Goal: Task Accomplishment & Management: Use online tool/utility

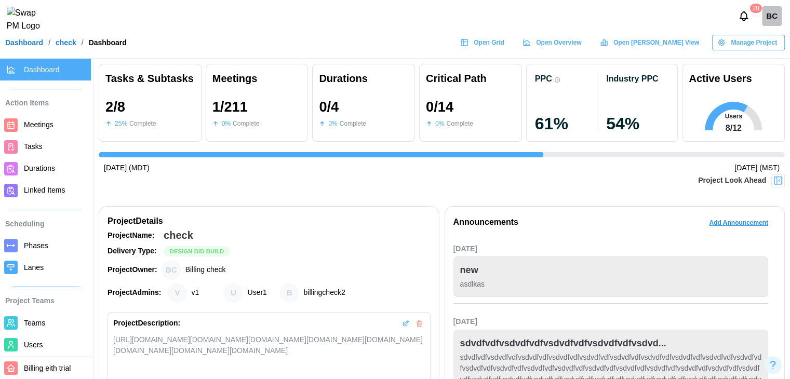
scroll to position [0, 1464]
click at [512, 45] on link "Open Grid" at bounding box center [483, 43] width 57 height 16
click at [672, 50] on span "Open Gantt View" at bounding box center [656, 42] width 86 height 15
click at [581, 47] on span "Open Overview" at bounding box center [558, 42] width 45 height 15
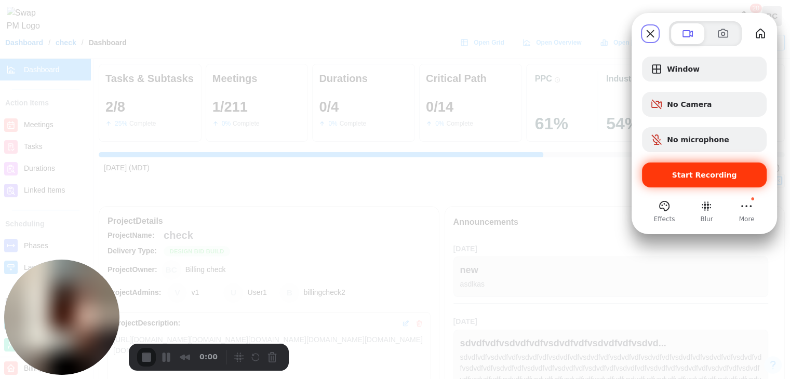
click at [732, 171] on span "Start Recording" at bounding box center [704, 175] width 108 height 8
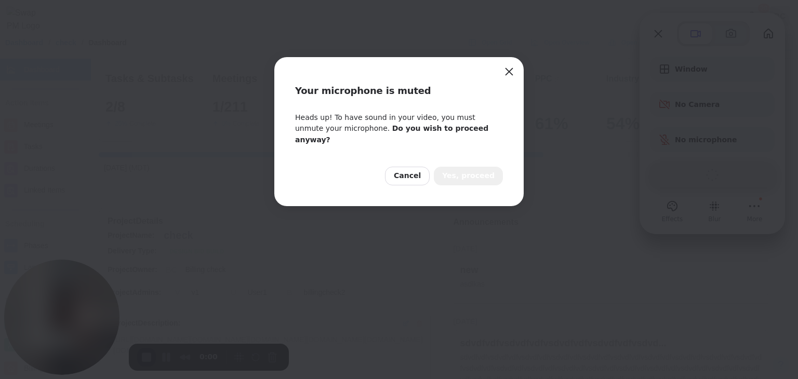
click at [456, 170] on span "Yes, proceed" at bounding box center [468, 175] width 52 height 11
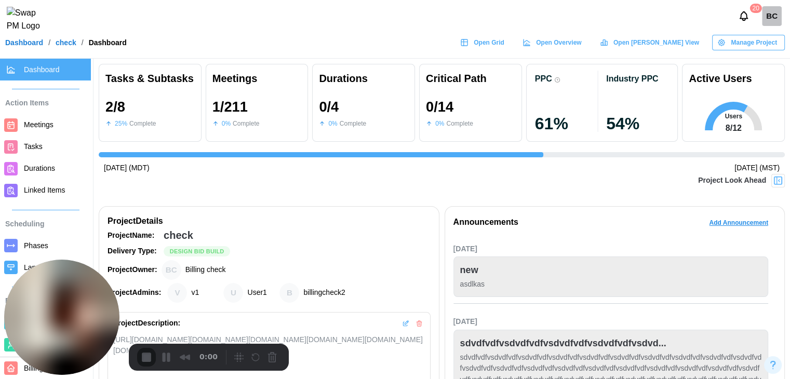
click at [44, 170] on span "Durations" at bounding box center [39, 168] width 31 height 8
click at [36, 172] on span "Durations" at bounding box center [39, 168] width 31 height 8
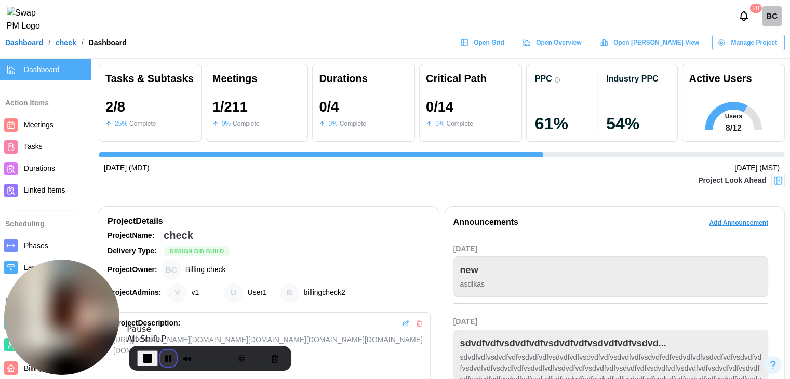
click at [169, 360] on button "Pause Recording" at bounding box center [168, 358] width 17 height 17
click at [46, 172] on span "Durations" at bounding box center [39, 168] width 31 height 8
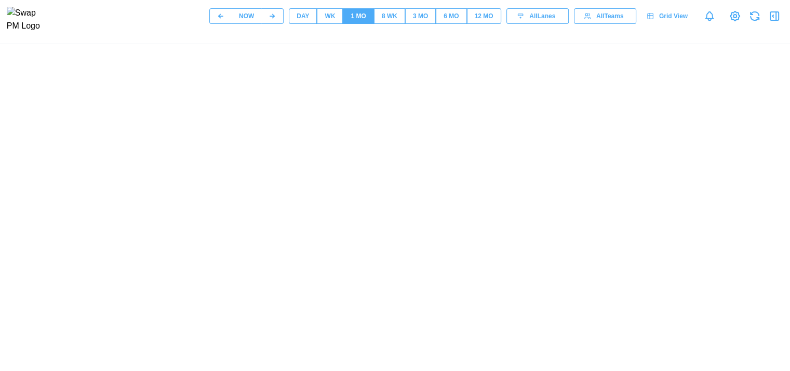
click at [551, 140] on div at bounding box center [498, 303] width 997 height 519
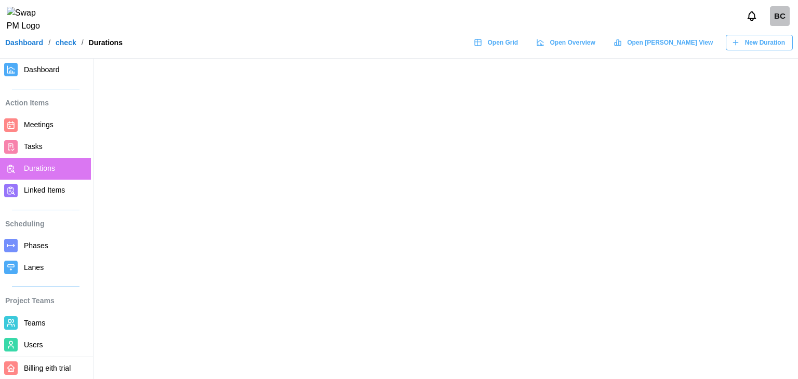
click at [510, 222] on main at bounding box center [399, 189] width 798 height 379
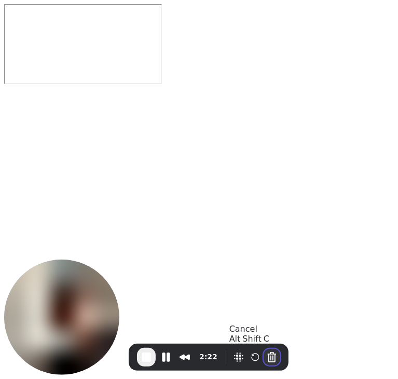
click at [272, 358] on button "Cancel Recording" at bounding box center [272, 357] width 17 height 17
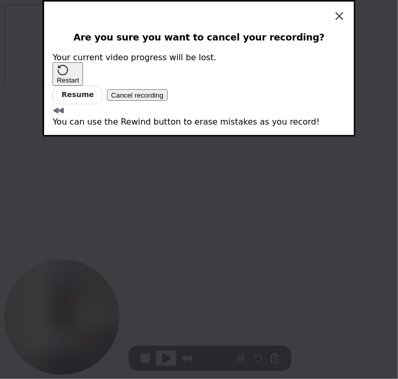
click at [164, 99] on span "Cancel recording" at bounding box center [137, 95] width 52 height 8
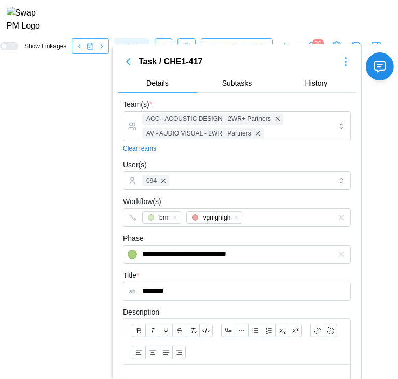
scroll to position [0, 6528]
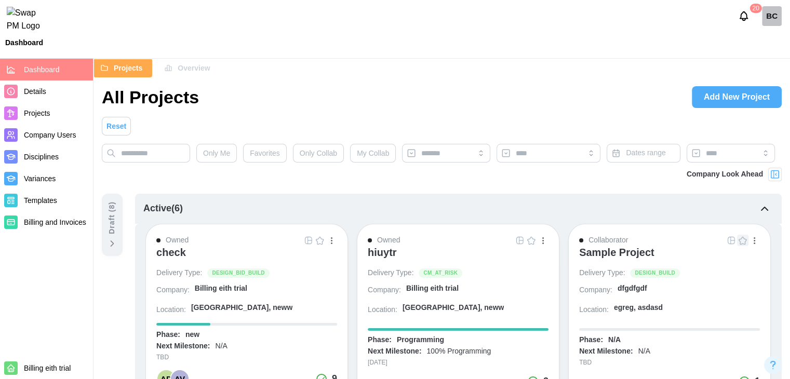
click at [177, 257] on div "check" at bounding box center [171, 252] width 30 height 12
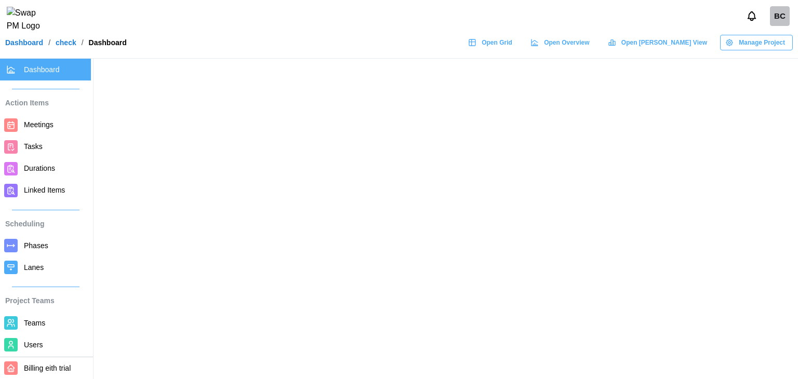
click at [33, 166] on span "Durations" at bounding box center [39, 168] width 31 height 8
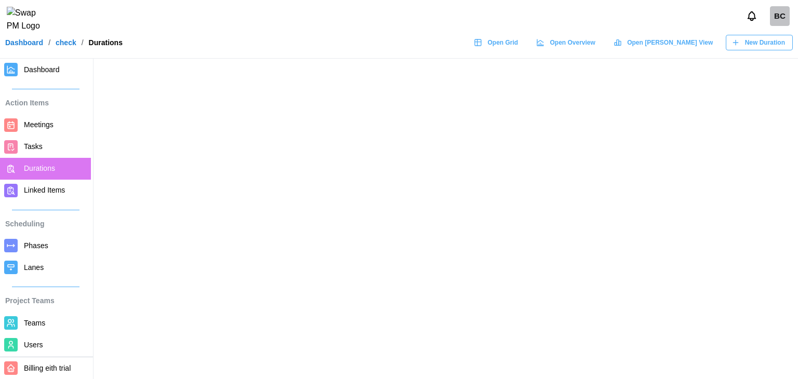
click at [751, 39] on header "BC Dashboard / check / Durations Open Grid Open Overview Open [PERSON_NAME] Vie…" at bounding box center [399, 29] width 798 height 59
click at [752, 35] on span "New Duration" at bounding box center [765, 42] width 40 height 15
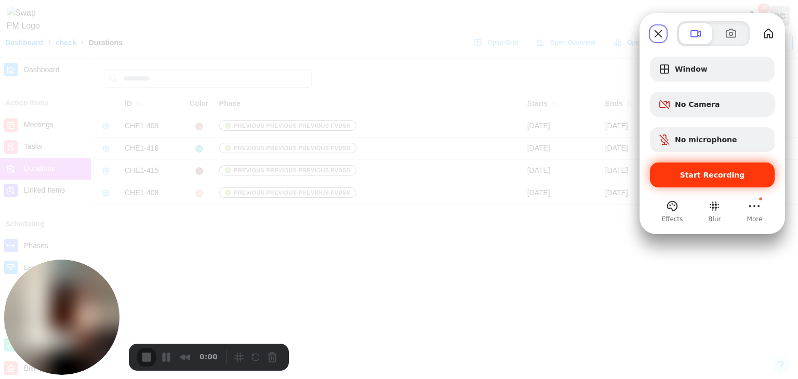
click at [733, 185] on div "Start Recording" at bounding box center [712, 175] width 125 height 25
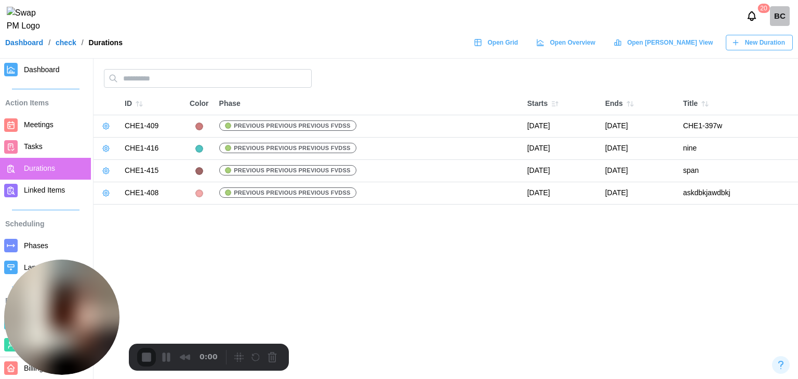
click at [744, 46] on div "New Duration" at bounding box center [757, 42] width 53 height 15
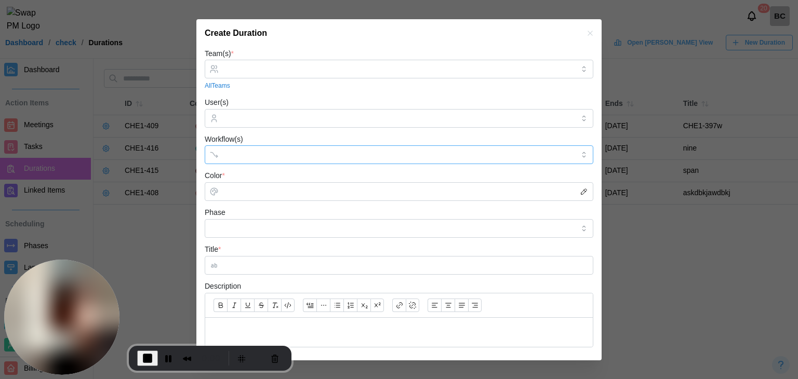
click at [379, 152] on input "Workflow(s)" at bounding box center [389, 155] width 331 height 8
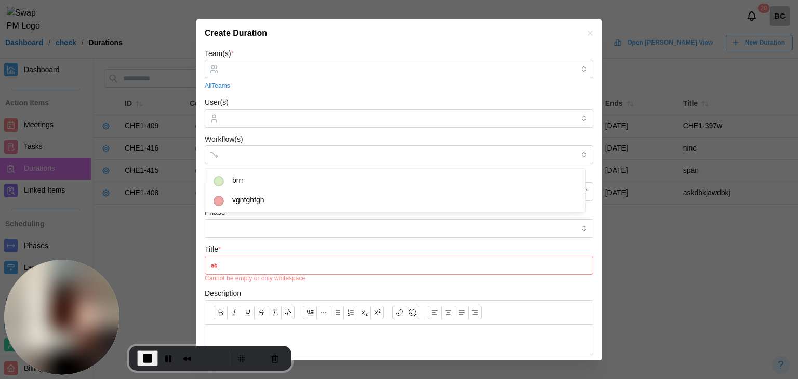
click at [384, 91] on form "Team(s) * All Teams User(s) Workflow(s) Color * Phase Title * Cannot be empty o…" at bounding box center [399, 285] width 389 height 477
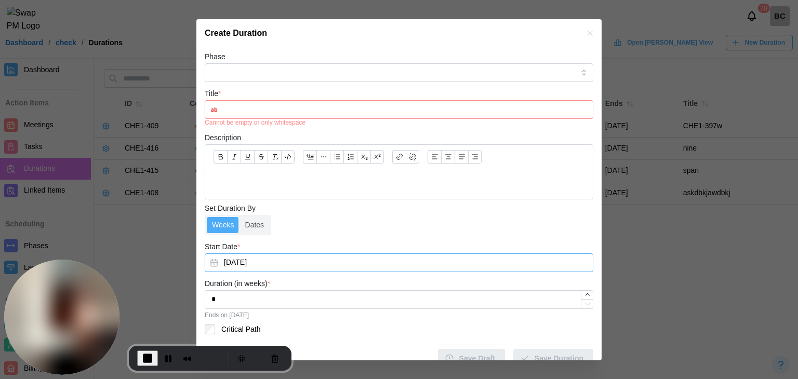
click at [248, 262] on button "Sep 2, 2025" at bounding box center [399, 262] width 389 height 19
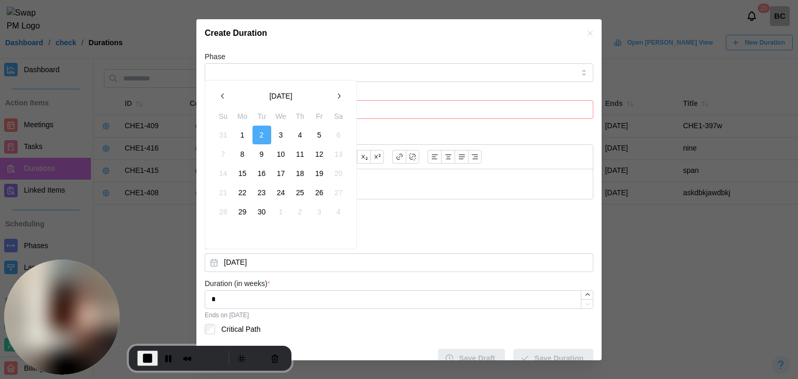
click at [216, 96] on button "button" at bounding box center [222, 96] width 19 height 19
click at [255, 133] on button "1" at bounding box center [261, 135] width 19 height 19
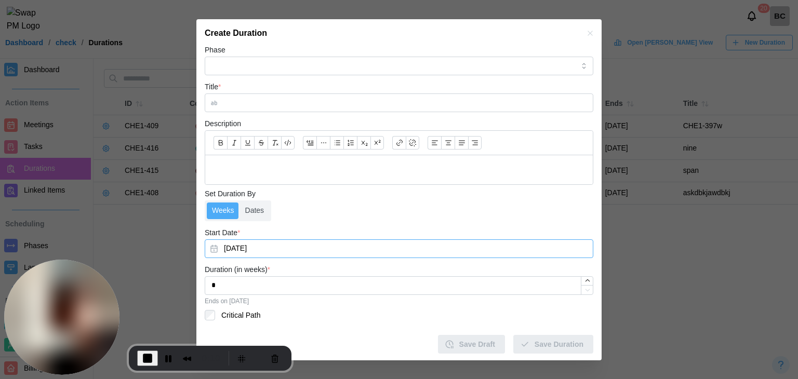
scroll to position [164, 0]
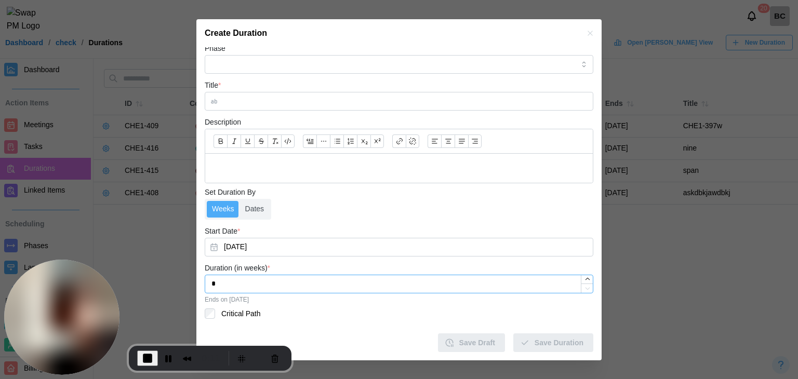
click at [290, 286] on input "*" at bounding box center [399, 284] width 389 height 19
click at [274, 102] on input "Title *" at bounding box center [399, 101] width 389 height 19
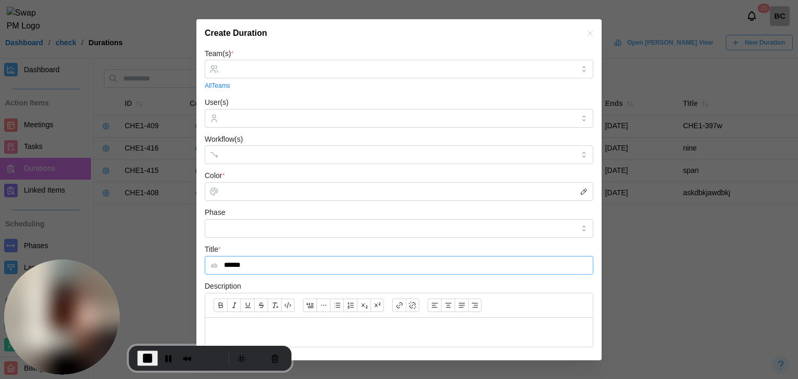
type input "******"
click at [289, 96] on div "User(s)" at bounding box center [399, 112] width 389 height 32
click at [298, 72] on input "Team(s) *" at bounding box center [399, 69] width 350 height 8
click at [289, 126] on div at bounding box center [397, 119] width 353 height 18
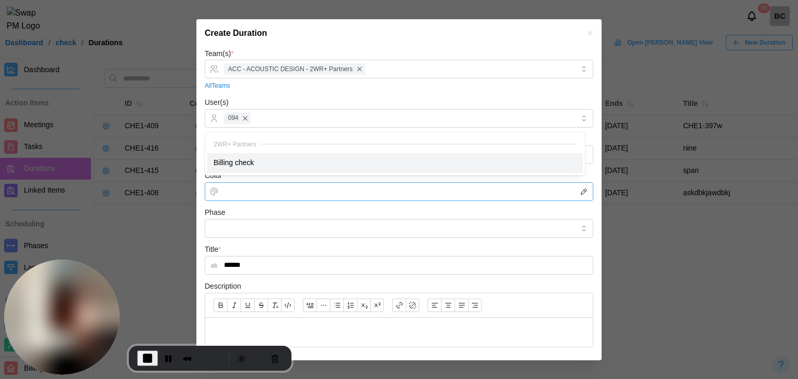
click at [288, 188] on input "Color *" at bounding box center [399, 191] width 389 height 19
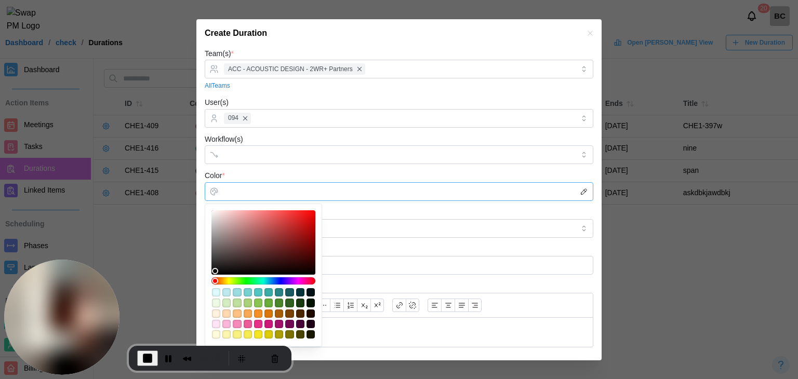
click at [266, 218] on div at bounding box center [263, 242] width 97 height 57
type input "*******"
click at [322, 154] on input "Workflow(s)" at bounding box center [389, 155] width 331 height 8
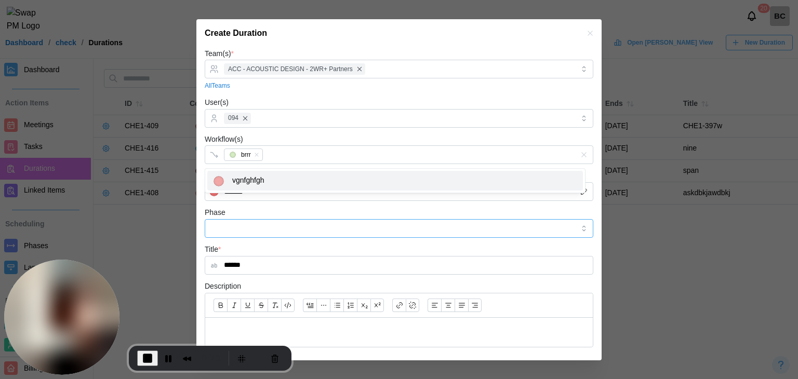
click at [260, 229] on input "Phase" at bounding box center [399, 228] width 389 height 19
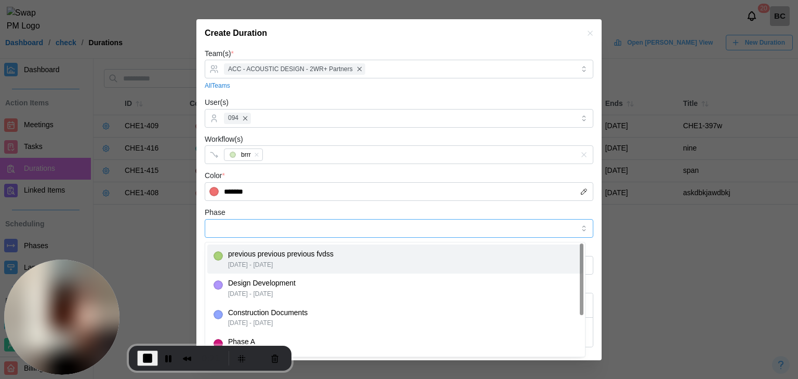
drag, startPoint x: 276, startPoint y: 251, endPoint x: 291, endPoint y: 203, distance: 50.1
type input "**********"
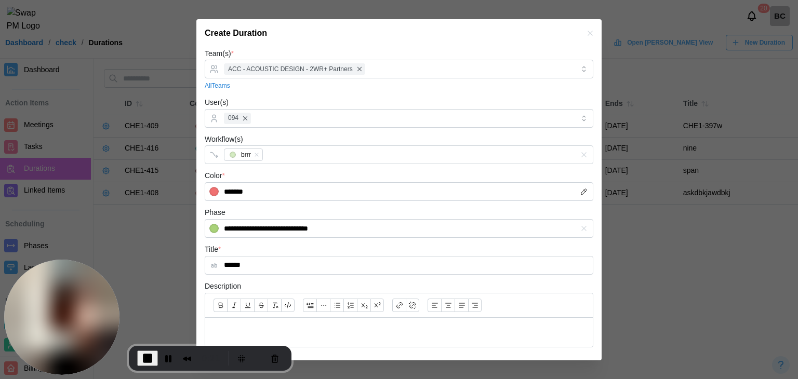
click at [291, 202] on form "**********" at bounding box center [399, 281] width 389 height 469
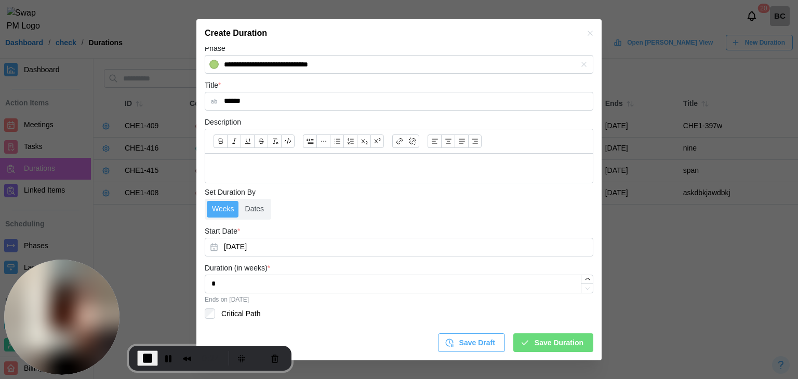
click at [566, 339] on span "Save Duration" at bounding box center [558, 343] width 49 height 18
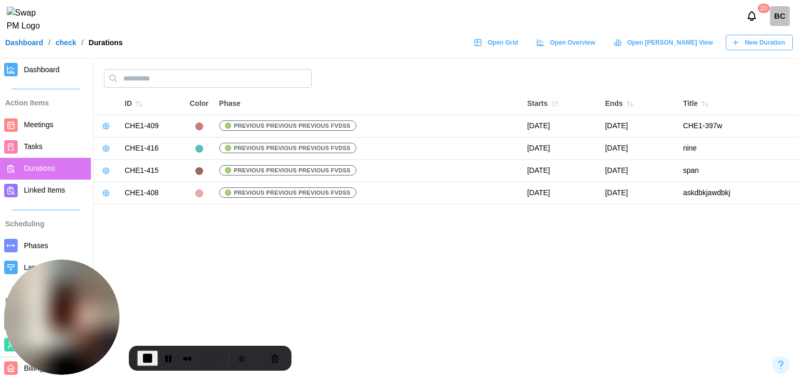
click at [518, 50] on span "Open Grid" at bounding box center [502, 42] width 31 height 15
click at [783, 45] on span "New Duration" at bounding box center [765, 42] width 40 height 15
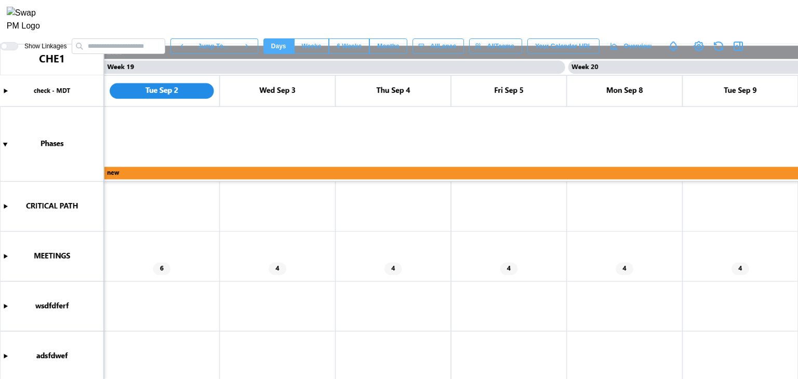
scroll to position [0, 10524]
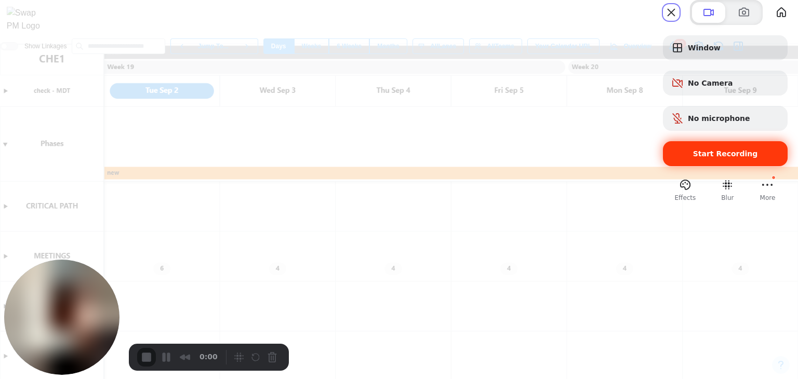
click at [687, 166] on div "Start Recording" at bounding box center [725, 153] width 125 height 25
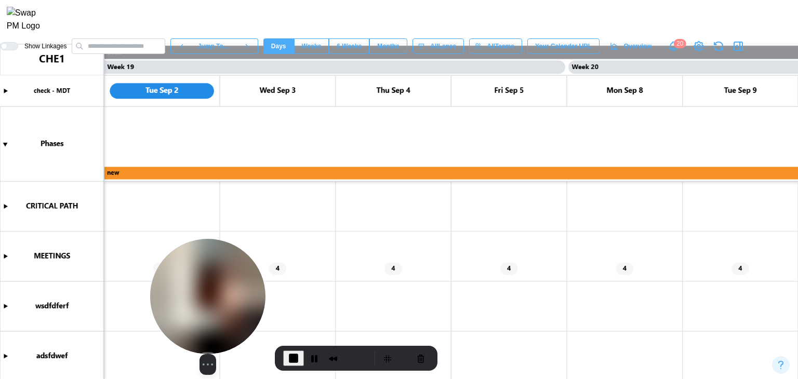
drag, startPoint x: 72, startPoint y: 297, endPoint x: 224, endPoint y: 303, distance: 152.3
click at [224, 303] on img at bounding box center [207, 296] width 115 height 115
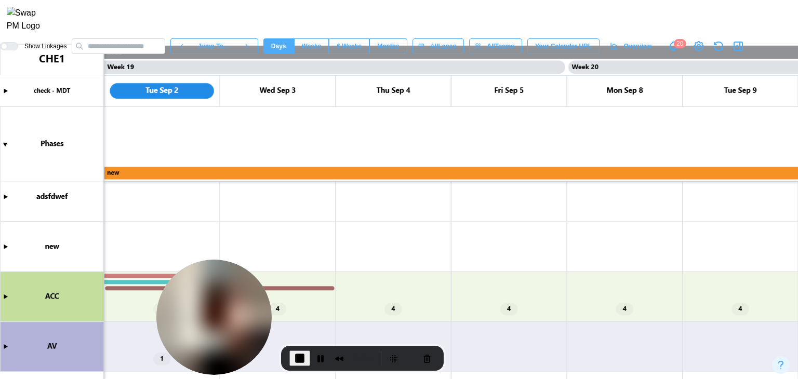
scroll to position [0, 0]
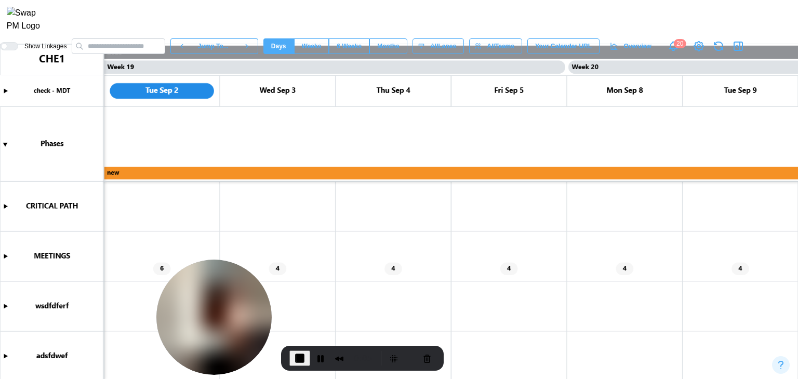
click at [6, 85] on canvas at bounding box center [399, 211] width 798 height 335
click at [5, 93] on canvas at bounding box center [399, 211] width 798 height 335
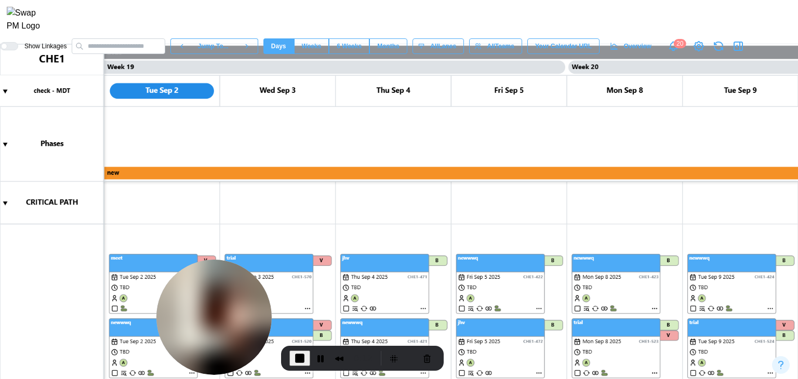
click at [4, 141] on canvas at bounding box center [399, 211] width 798 height 335
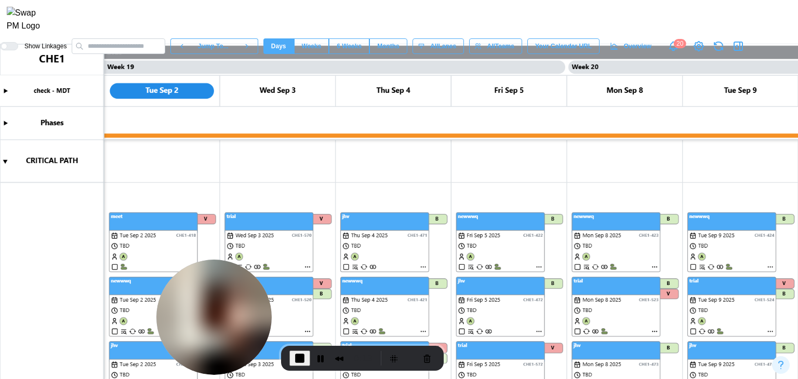
click at [2, 87] on canvas at bounding box center [399, 211] width 798 height 335
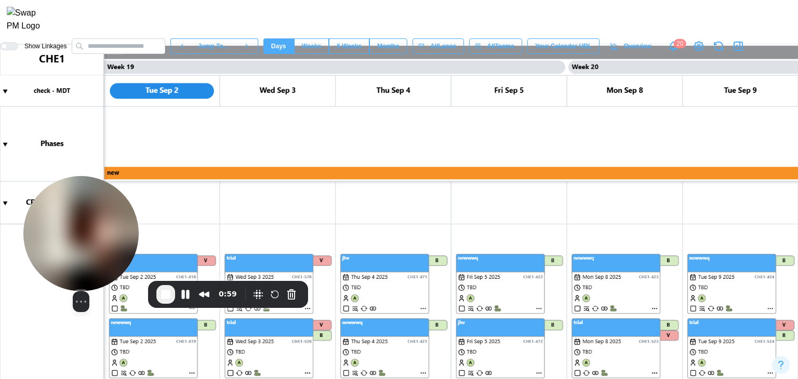
drag, startPoint x: 239, startPoint y: 295, endPoint x: 100, endPoint y: 239, distance: 150.1
click at [97, 230] on img at bounding box center [80, 233] width 115 height 115
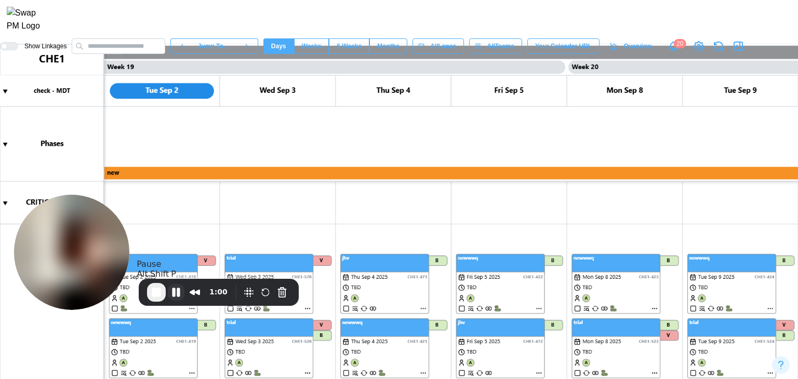
click at [171, 290] on button "Pause Recording" at bounding box center [176, 292] width 17 height 17
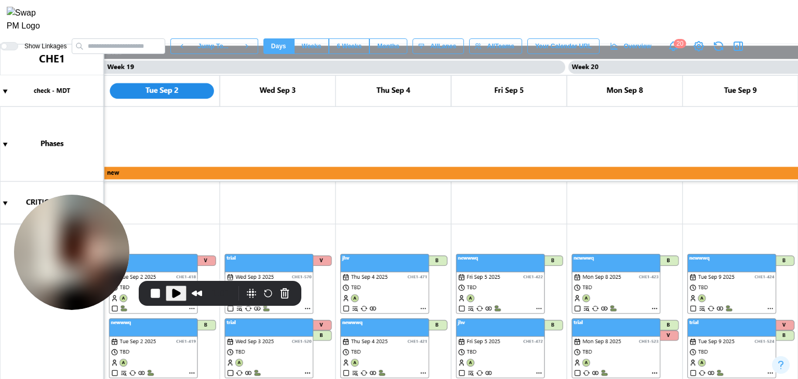
click at [6, 90] on canvas at bounding box center [399, 211] width 798 height 335
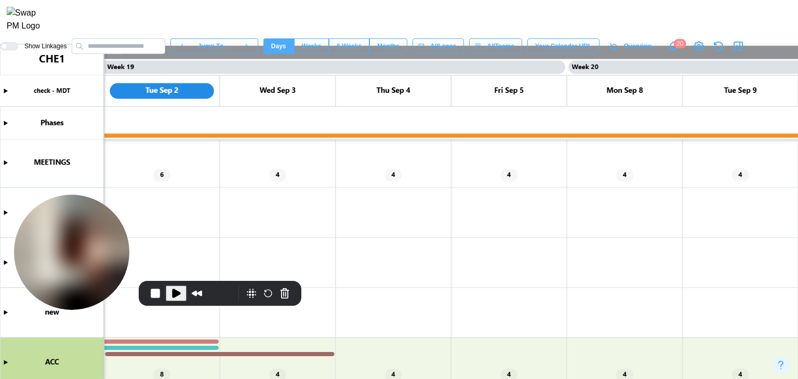
scroll to position [117, 0]
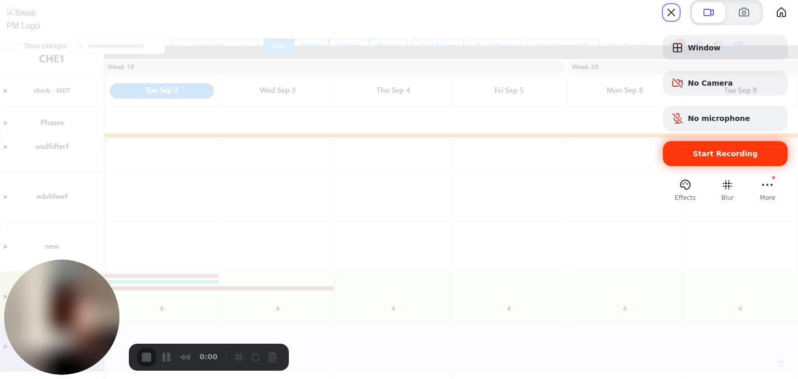
click at [698, 158] on span "Start Recording" at bounding box center [725, 154] width 65 height 8
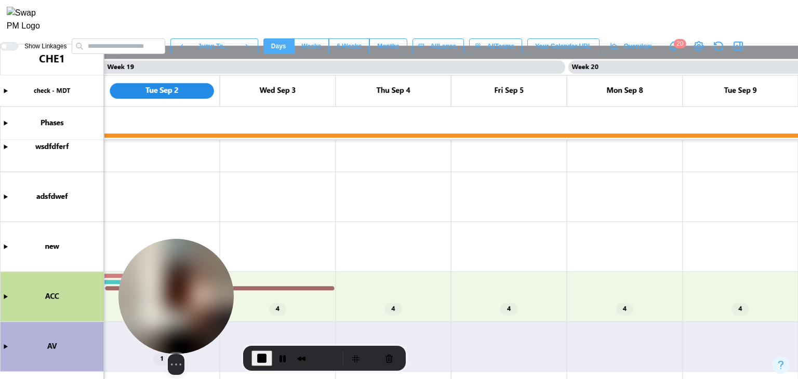
drag, startPoint x: 52, startPoint y: 302, endPoint x: 165, endPoint y: 308, distance: 112.4
click at [165, 308] on img at bounding box center [175, 296] width 115 height 115
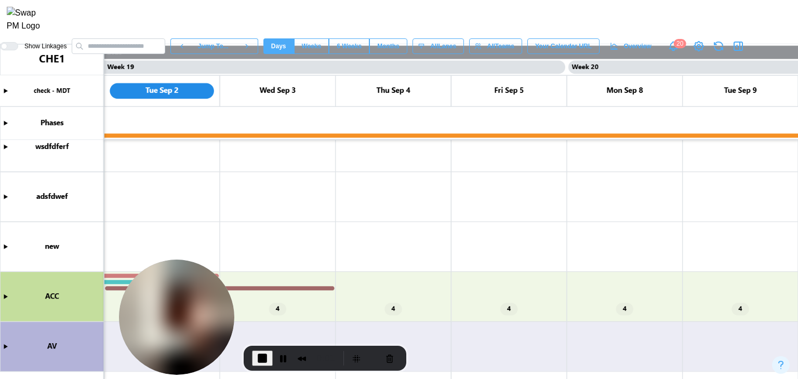
click at [8, 90] on canvas at bounding box center [399, 211] width 798 height 335
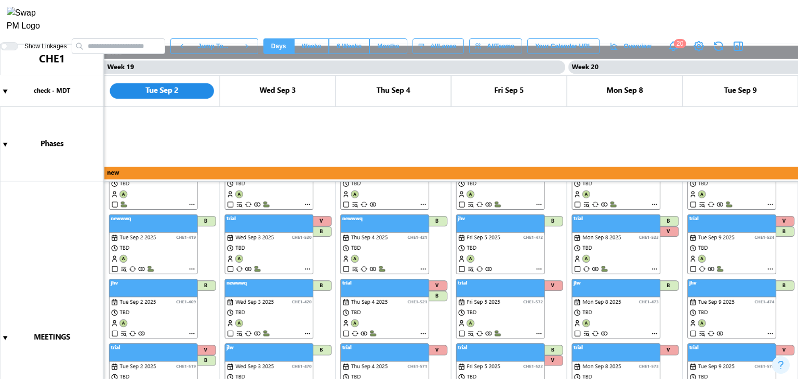
scroll to position [312, 0]
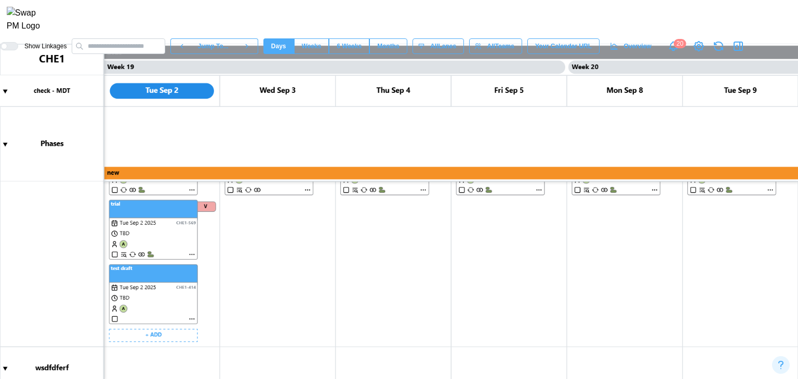
click at [191, 318] on canvas at bounding box center [399, 211] width 798 height 335
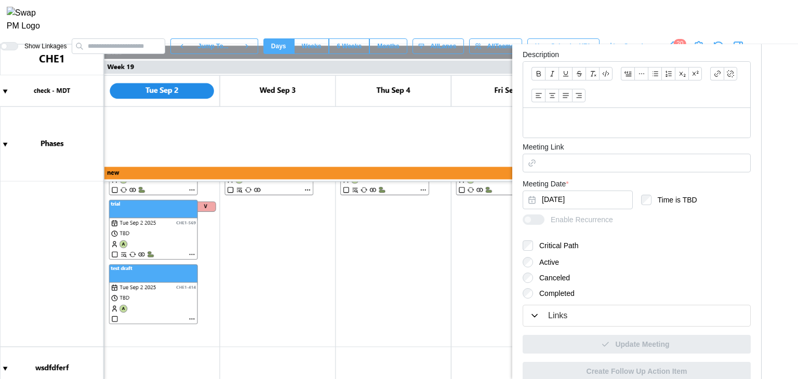
scroll to position [293, 0]
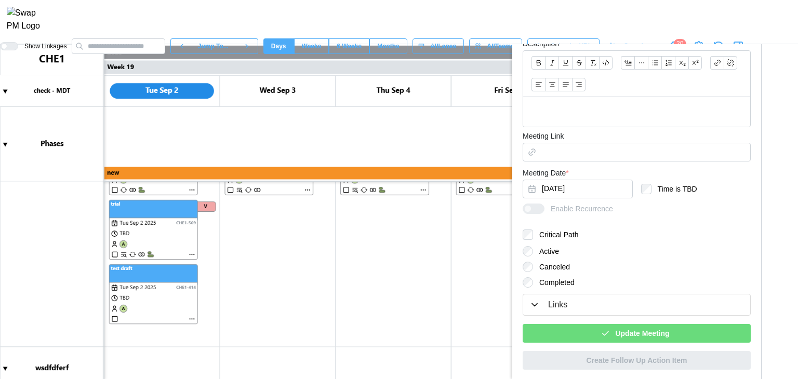
click at [585, 335] on div "Update Meeting" at bounding box center [634, 334] width 211 height 18
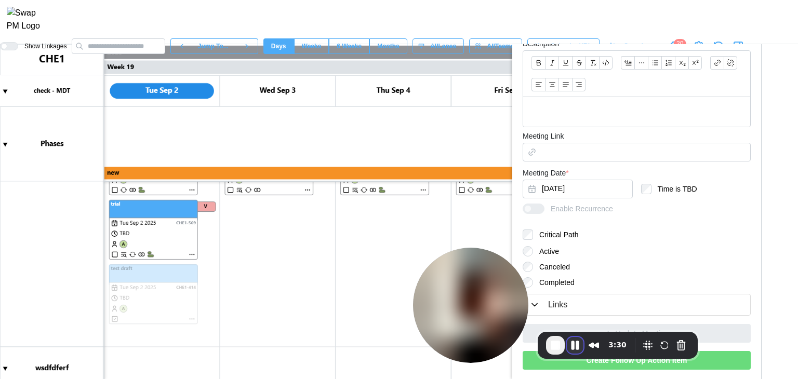
click at [579, 345] on button "Pause Recording" at bounding box center [575, 345] width 17 height 17
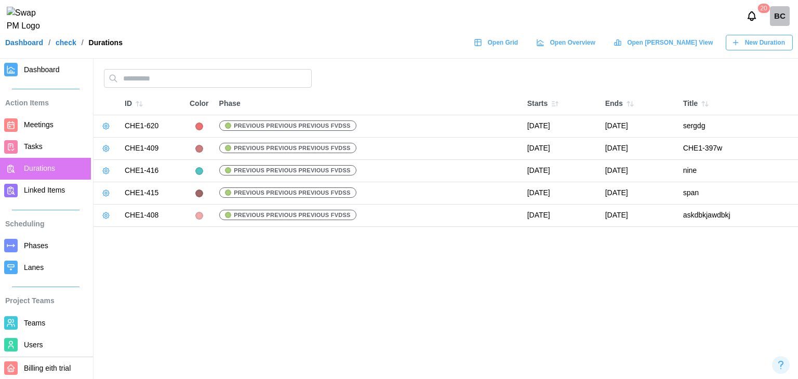
click at [595, 48] on span "Open Overview" at bounding box center [572, 42] width 45 height 15
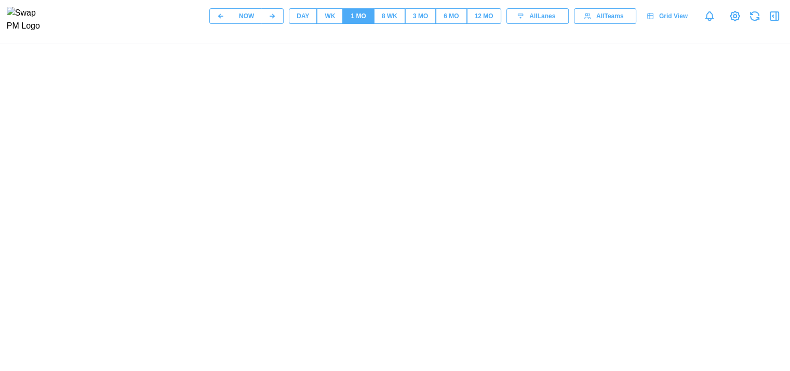
scroll to position [192, 0]
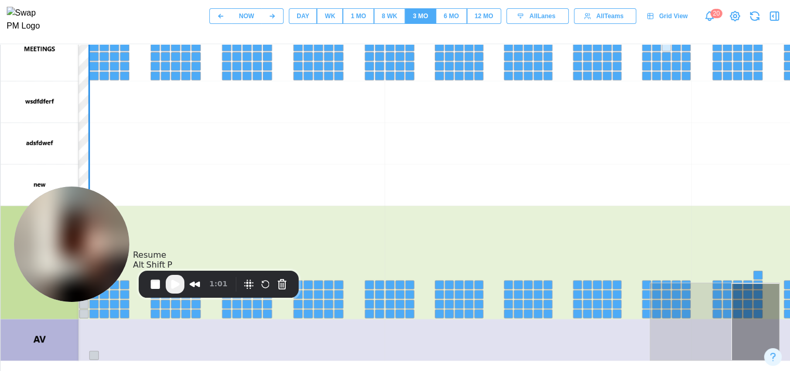
click at [175, 282] on span "Play Recording" at bounding box center [175, 284] width 12 height 12
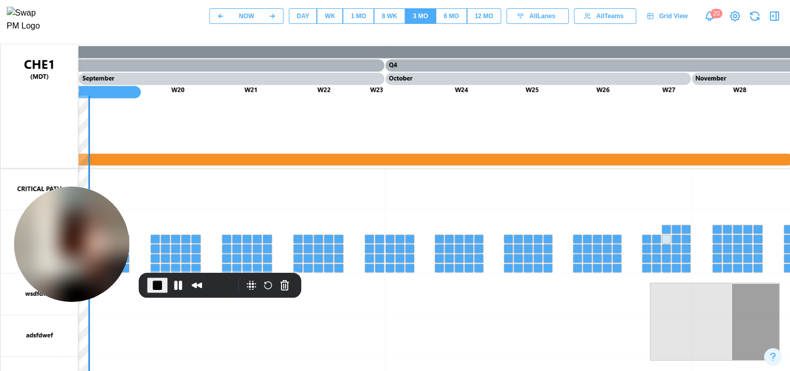
scroll to position [0, 0]
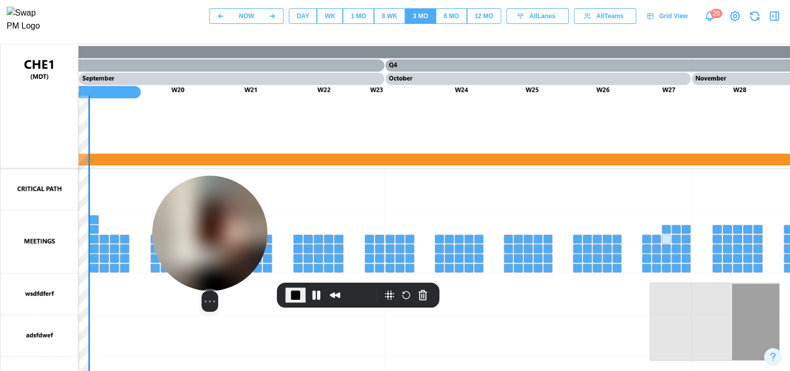
drag, startPoint x: 59, startPoint y: 257, endPoint x: 252, endPoint y: 270, distance: 193.2
click at [252, 270] on img at bounding box center [209, 233] width 115 height 115
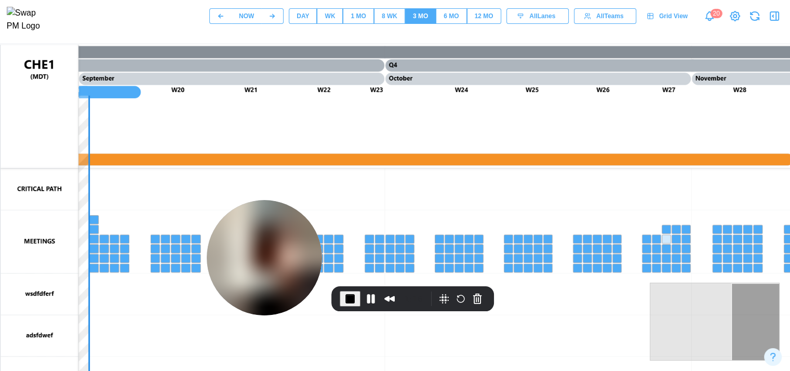
click at [358, 15] on div "1 MO" at bounding box center [358, 16] width 15 height 10
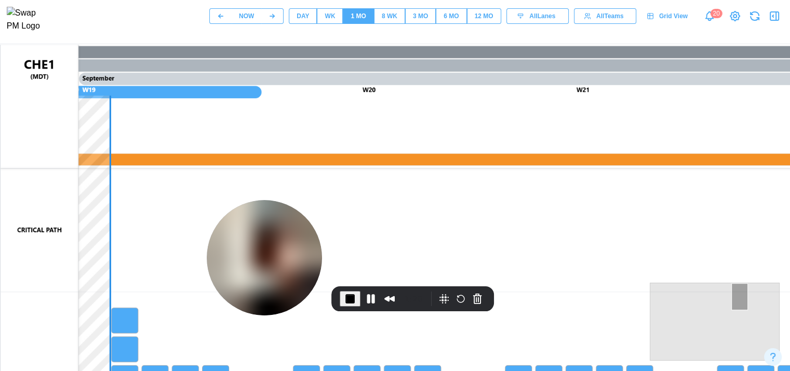
click at [307, 21] on div "DAY" at bounding box center [303, 16] width 12 height 10
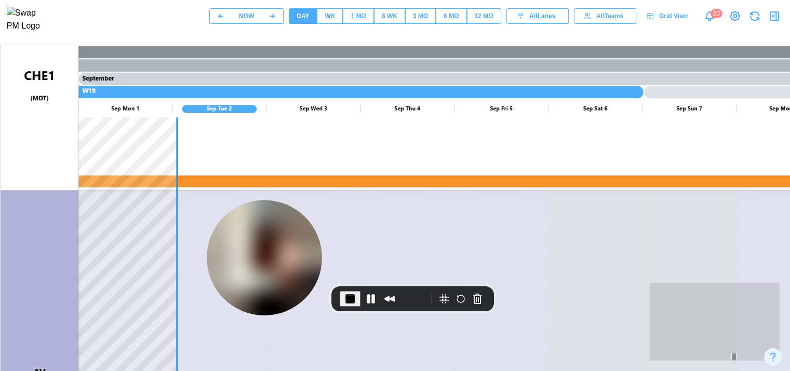
click at [334, 12] on span "WK" at bounding box center [330, 16] width 10 height 15
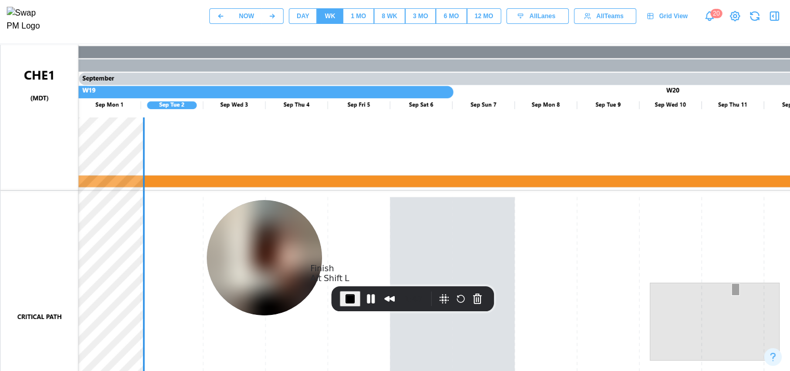
click at [348, 306] on button "End Recording" at bounding box center [350, 299] width 21 height 16
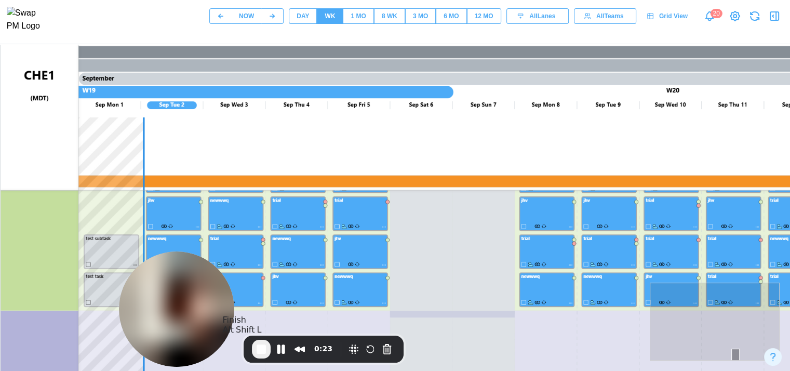
click at [258, 349] on span "End Recording" at bounding box center [261, 349] width 12 height 12
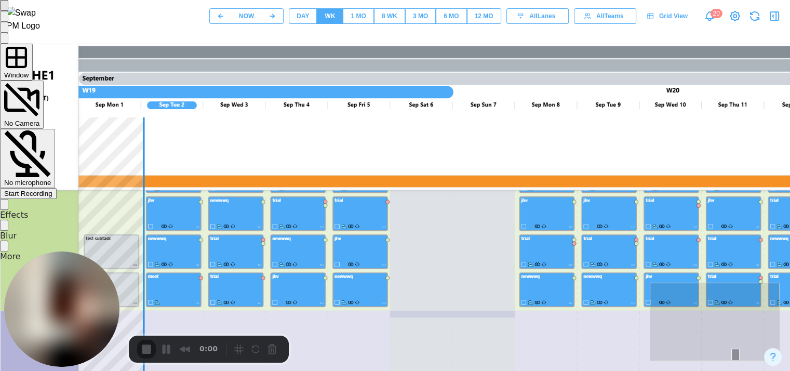
click at [52, 190] on span "Start Recording" at bounding box center [28, 194] width 48 height 8
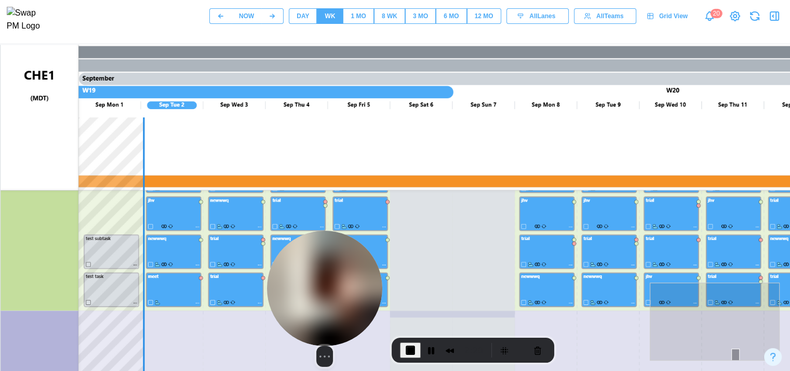
drag, startPoint x: 71, startPoint y: 274, endPoint x: 352, endPoint y: 283, distance: 281.1
click at [352, 283] on img at bounding box center [324, 288] width 115 height 115
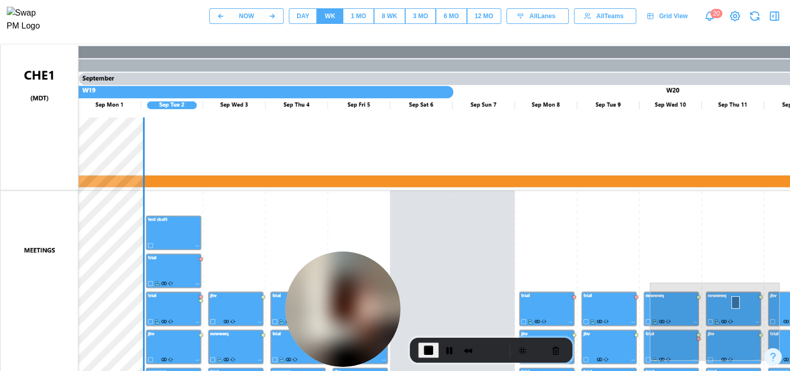
click at [391, 15] on div "8 WK" at bounding box center [390, 16] width 16 height 10
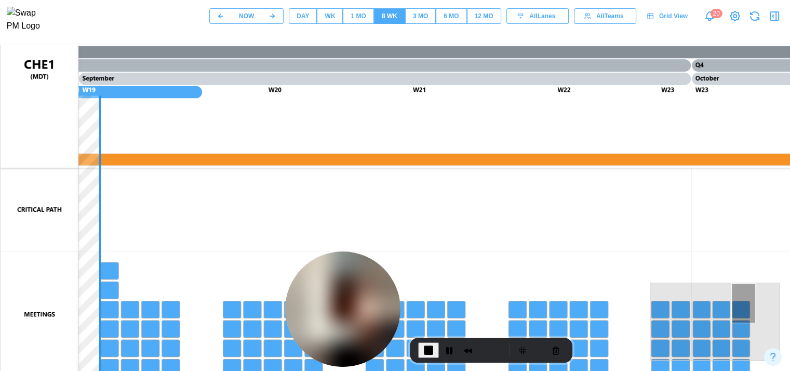
click at [360, 12] on span "1 MO" at bounding box center [358, 16] width 15 height 15
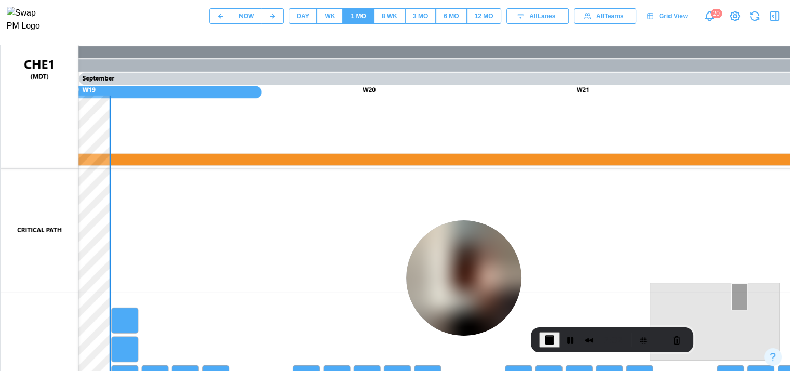
drag, startPoint x: 341, startPoint y: 293, endPoint x: 364, endPoint y: 275, distance: 28.8
click at [469, 281] on img at bounding box center [463, 277] width 115 height 115
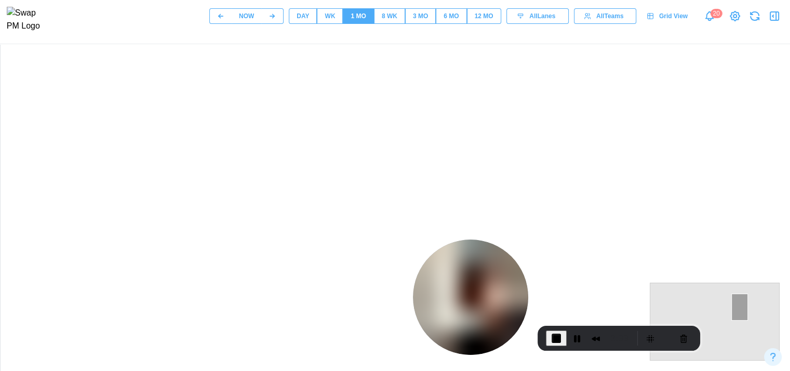
click at [334, 15] on div "WK" at bounding box center [330, 16] width 10 height 10
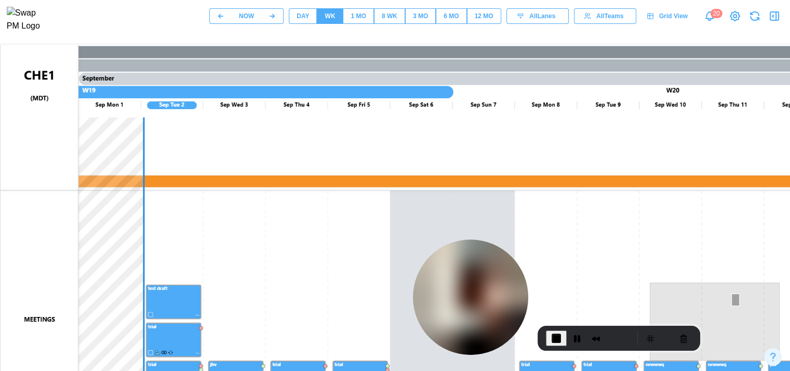
click at [303, 21] on div "DAY" at bounding box center [303, 16] width 12 height 10
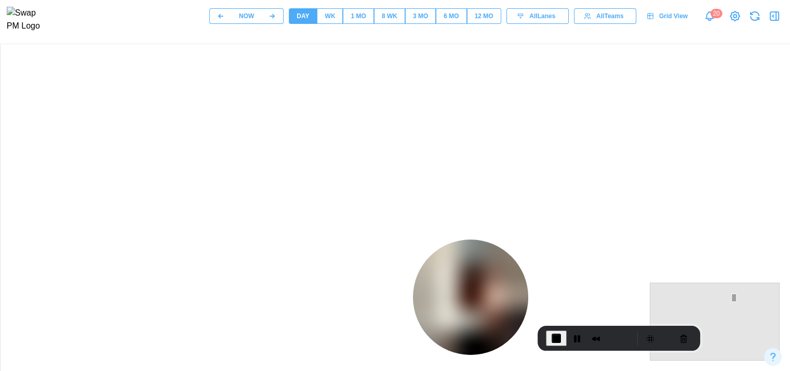
scroll to position [191, 0]
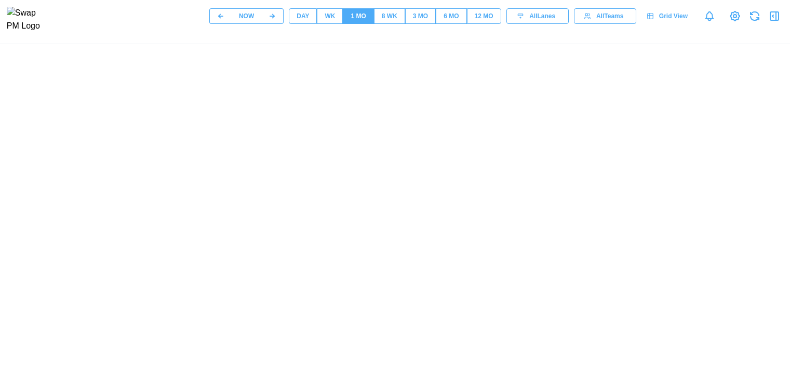
scroll to position [191, 0]
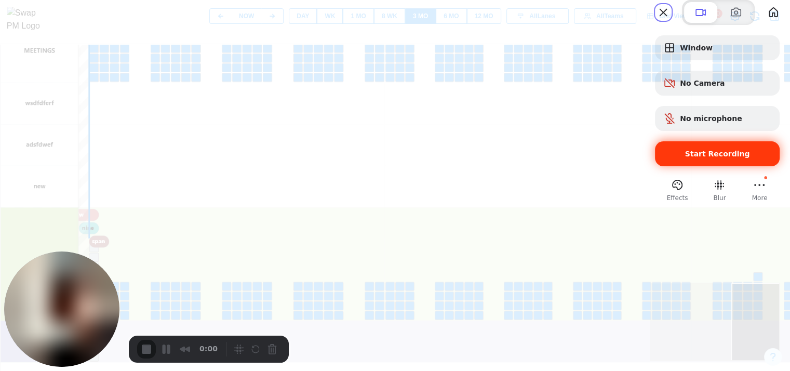
click at [725, 158] on span "Start Recording" at bounding box center [717, 154] width 65 height 8
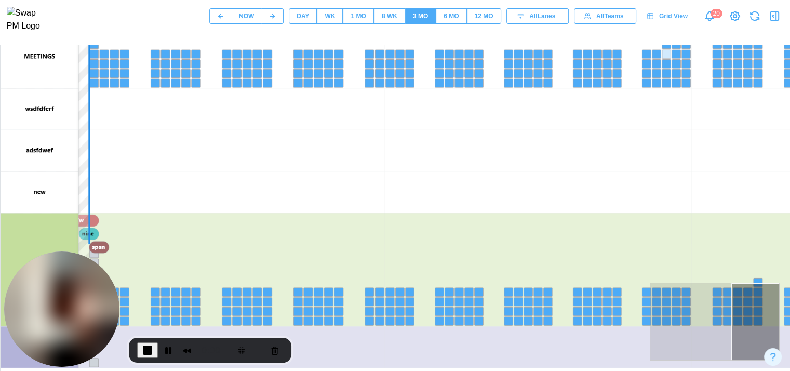
click at [311, 17] on button "DAY" at bounding box center [303, 16] width 28 height 16
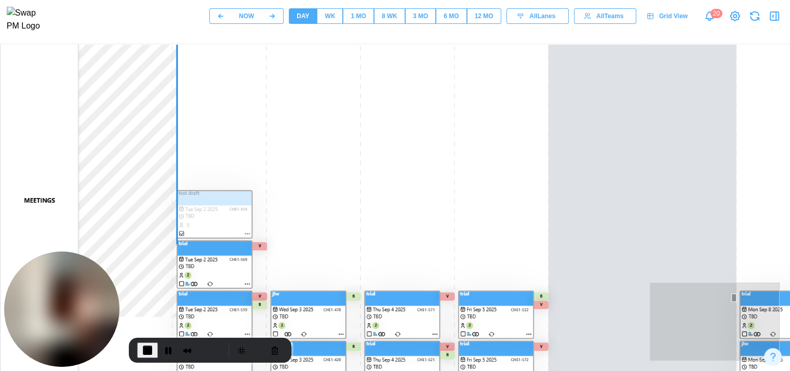
click at [143, 350] on span "End Recording" at bounding box center [147, 350] width 12 height 12
